Goal: Find specific page/section: Find specific page/section

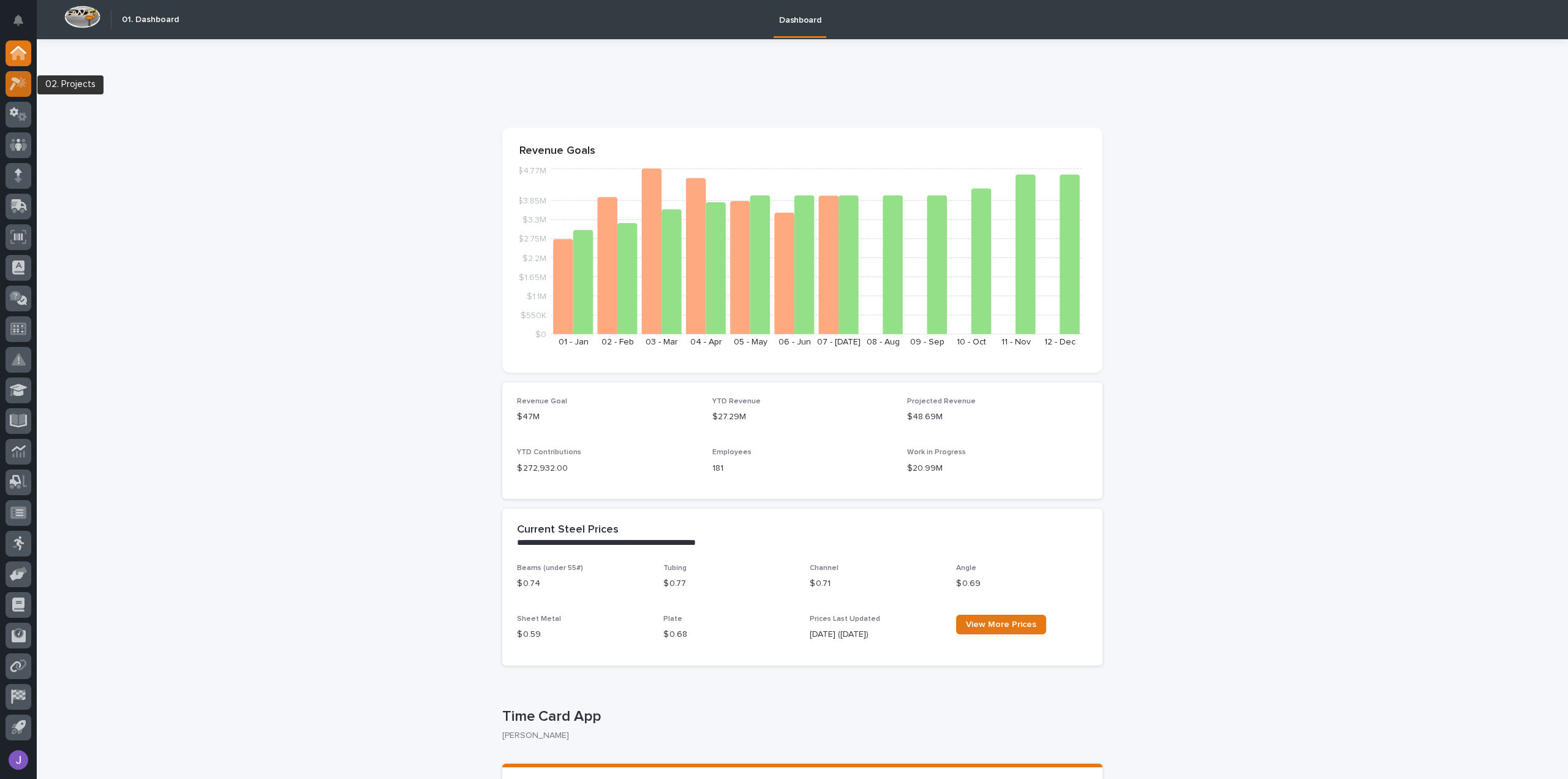
click at [18, 85] on icon at bounding box center [22, 82] width 11 height 12
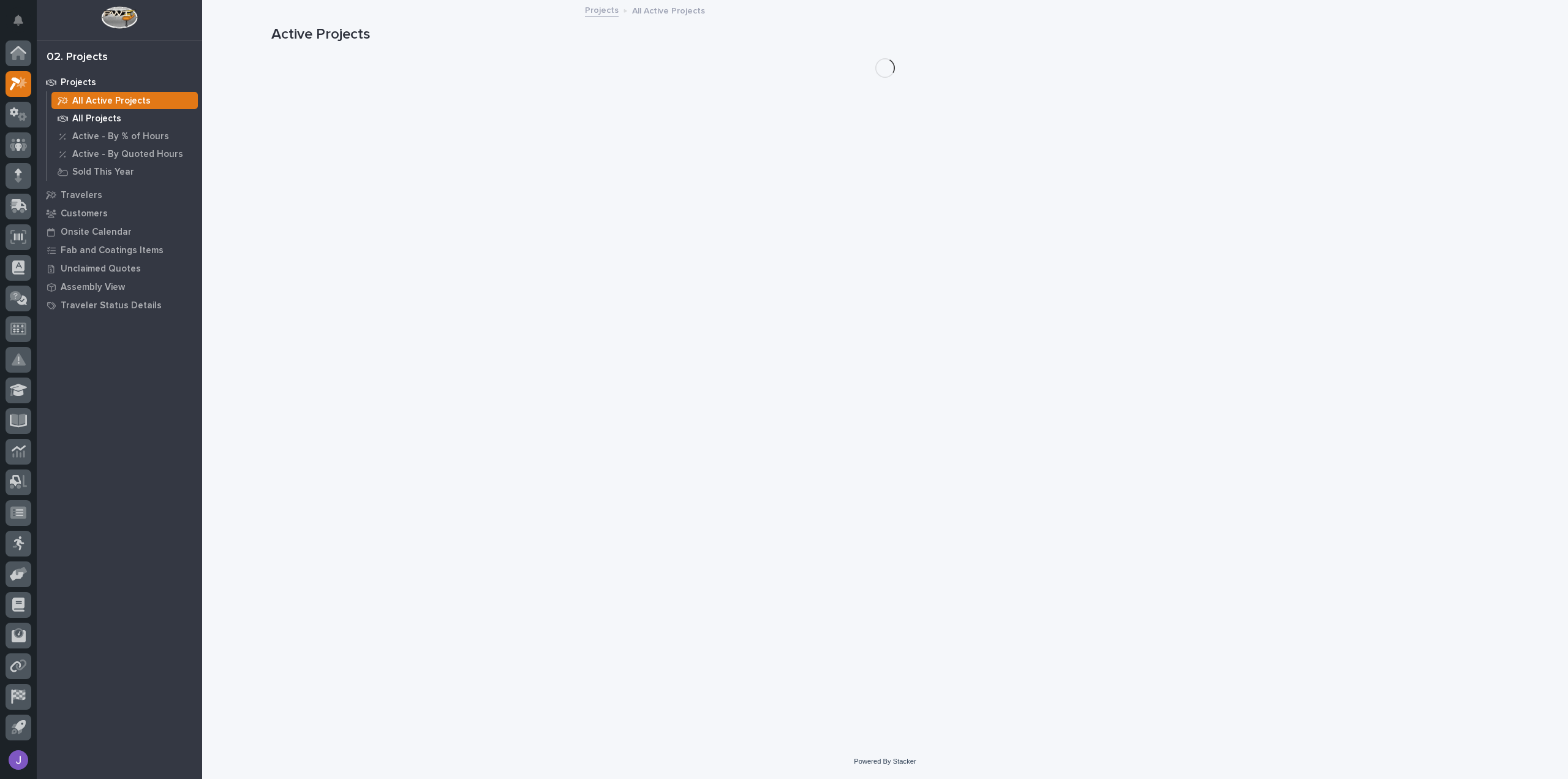
click at [96, 115] on p "All Projects" at bounding box center [97, 118] width 49 height 11
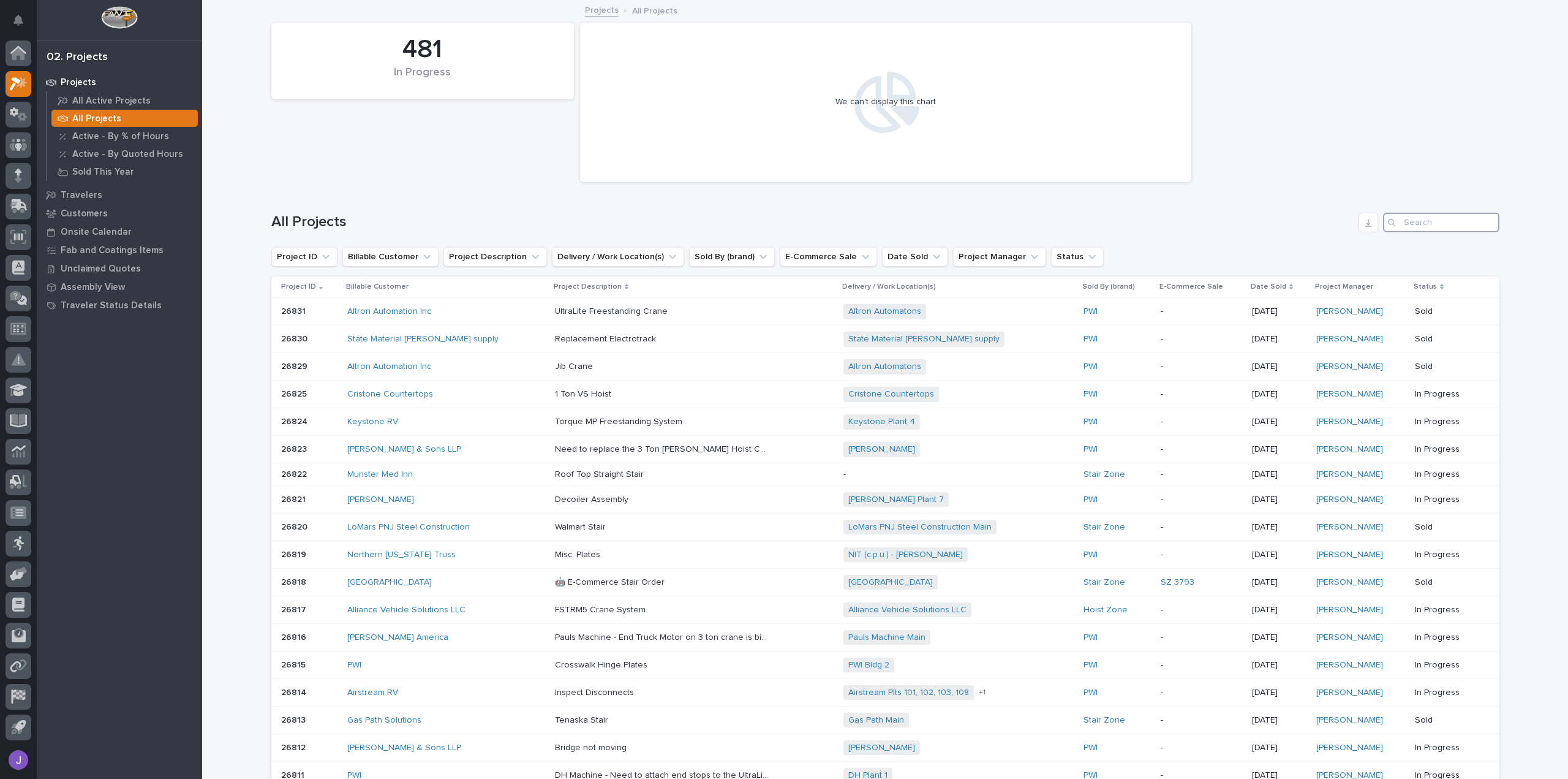
click at [1437, 221] on input "Search" at bounding box center [1441, 223] width 117 height 19
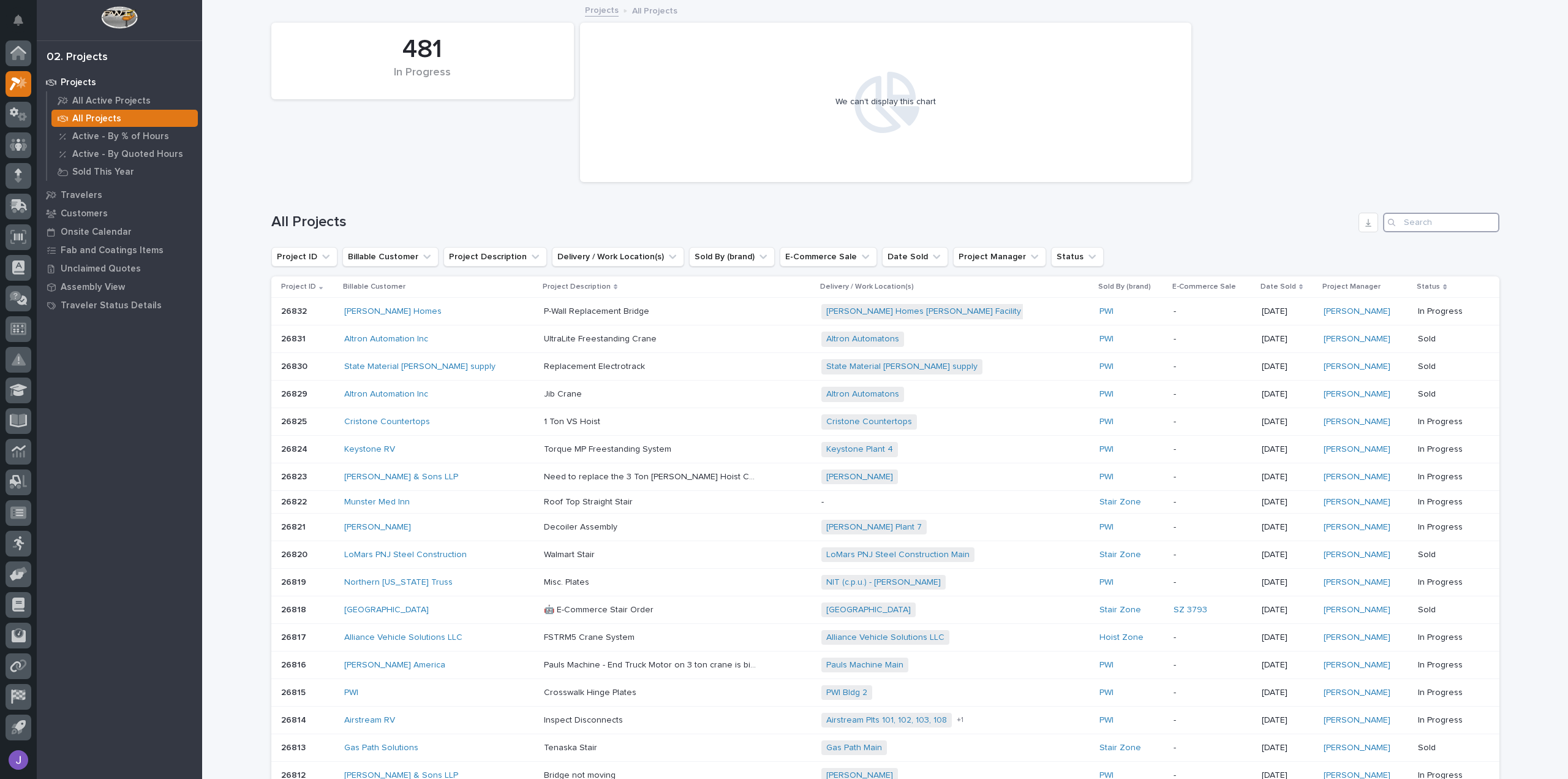
click at [1428, 222] on input "Search" at bounding box center [1441, 223] width 117 height 19
